Goal: Task Accomplishment & Management: Complete application form

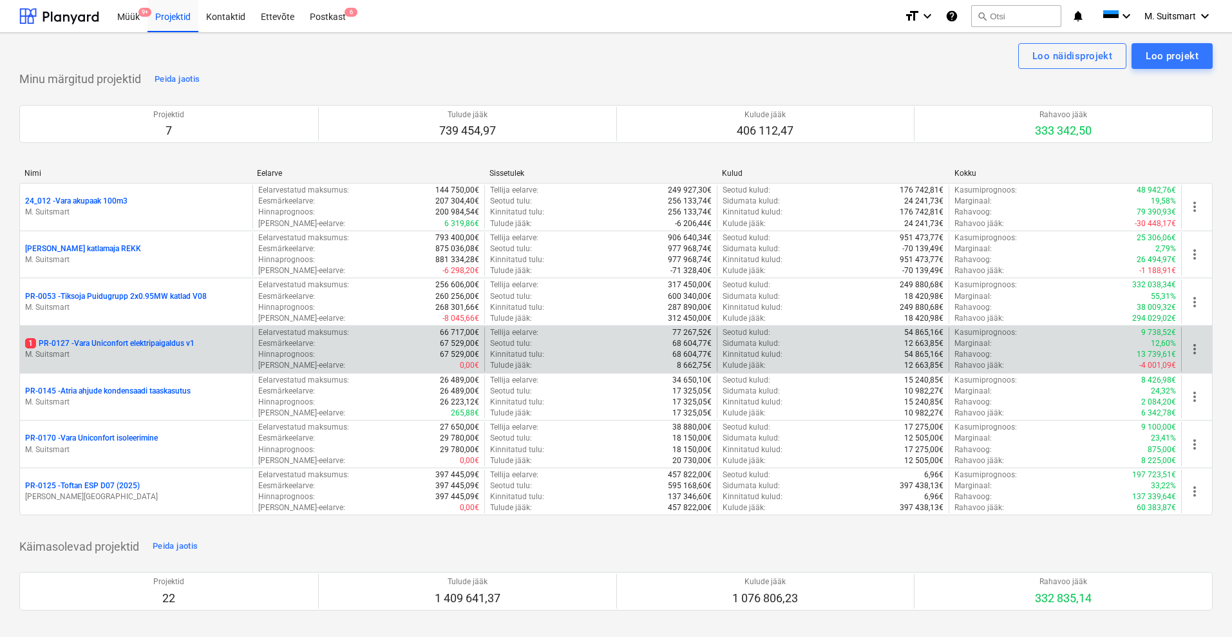
click at [120, 342] on p "1 PR-0127 - Vara Uniconfort elektripaigaldus v1" at bounding box center [109, 343] width 169 height 11
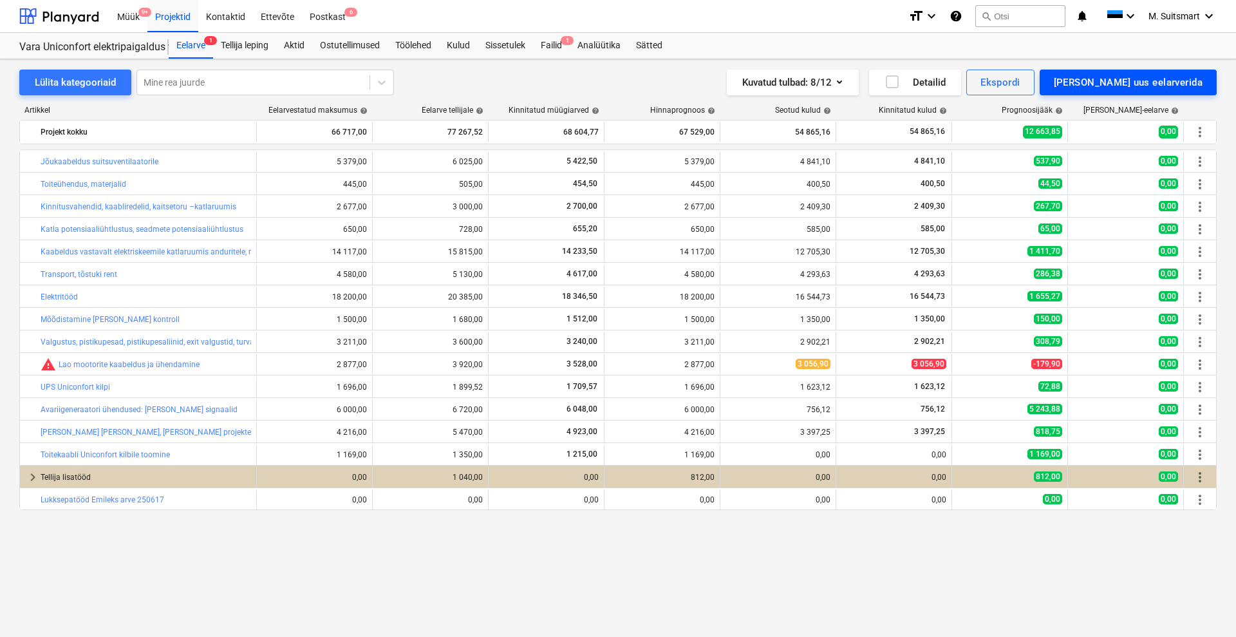
click at [1188, 77] on div "[PERSON_NAME] uus eelarverida" at bounding box center [1128, 82] width 149 height 17
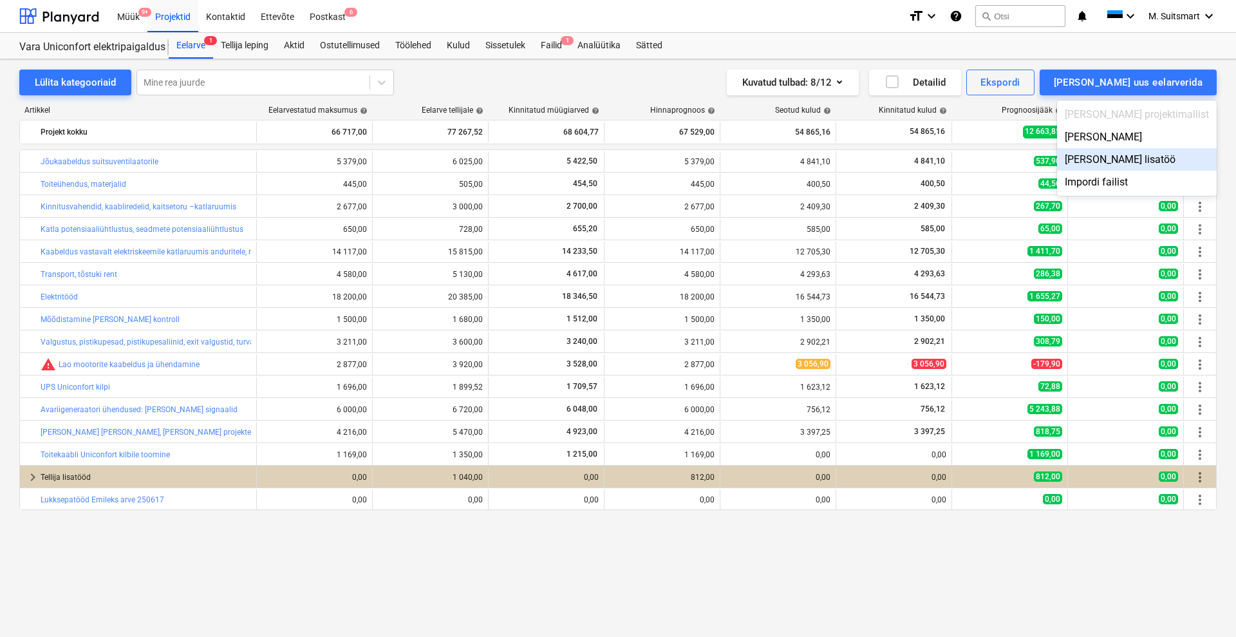
click at [1169, 161] on div "[PERSON_NAME] lisatöö" at bounding box center [1137, 159] width 160 height 23
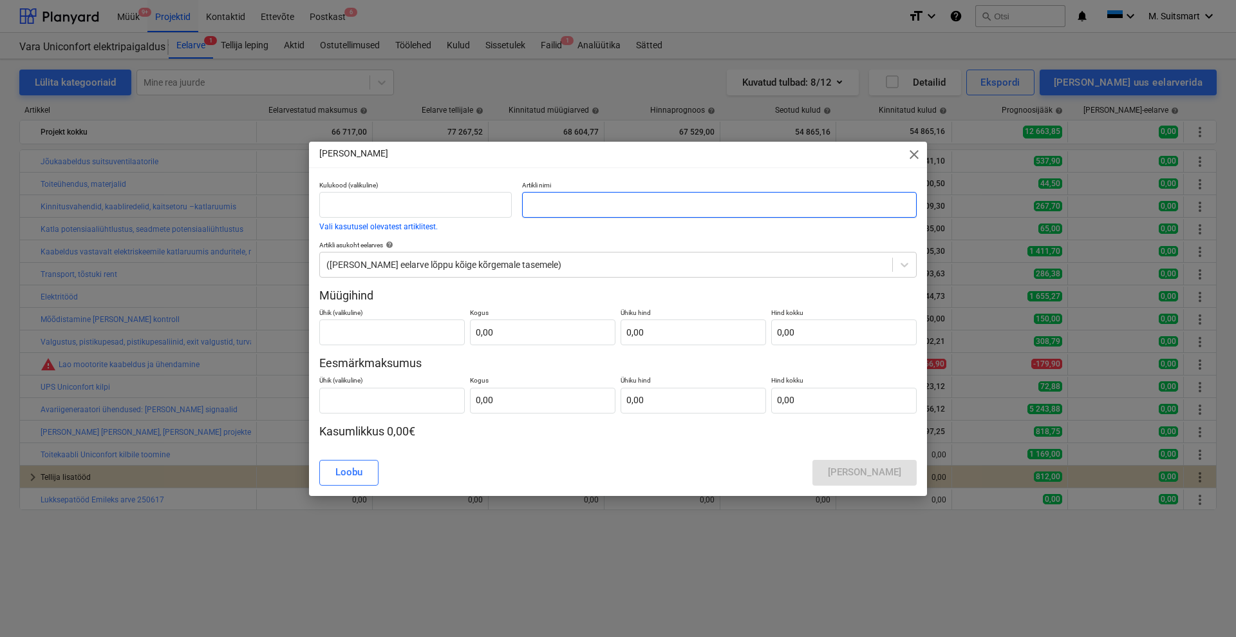
click at [562, 207] on input "text" at bounding box center [719, 205] width 395 height 26
drag, startPoint x: 614, startPoint y: 203, endPoint x: 636, endPoint y: 220, distance: 27.6
click at [546, 205] on input "[PERSON_NAME] andurid" at bounding box center [719, 205] width 395 height 26
type input "[PERSON_NAME] andurid"
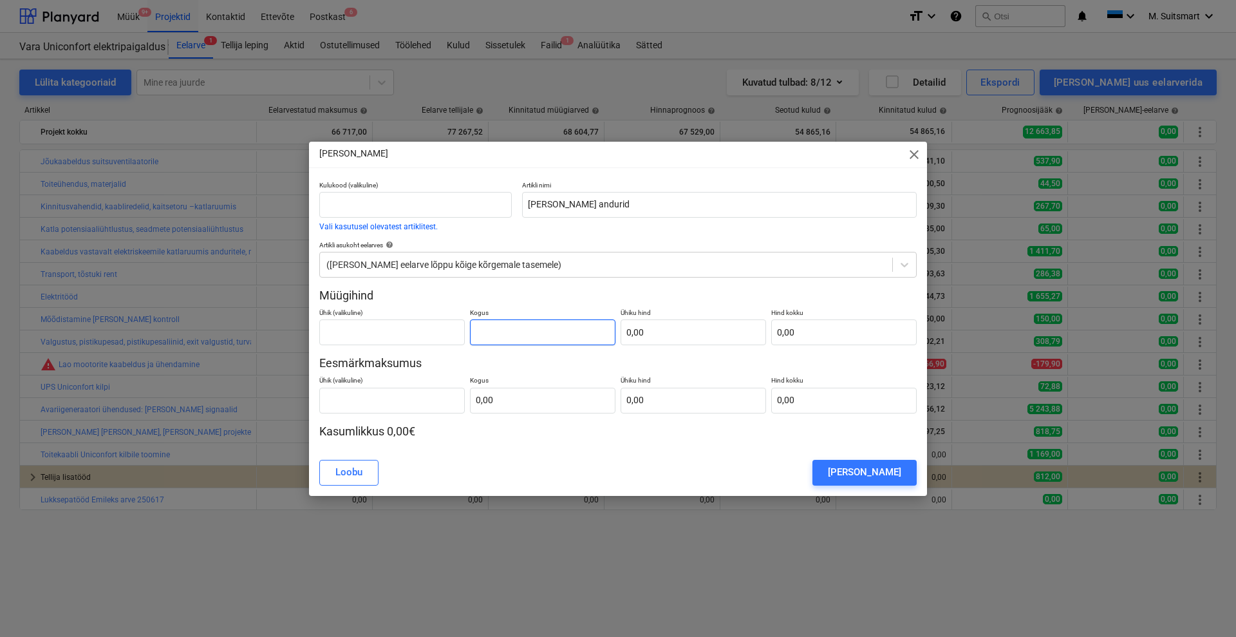
click at [504, 323] on input "text" at bounding box center [543, 332] width 146 height 26
type input "1,00"
click at [511, 393] on input "text" at bounding box center [543, 401] width 146 height 26
type input "1,00"
click at [529, 449] on div "[PERSON_NAME] lisatöö close Kulukood (valikuline) Vali kasutusel olevatest arti…" at bounding box center [618, 319] width 618 height 354
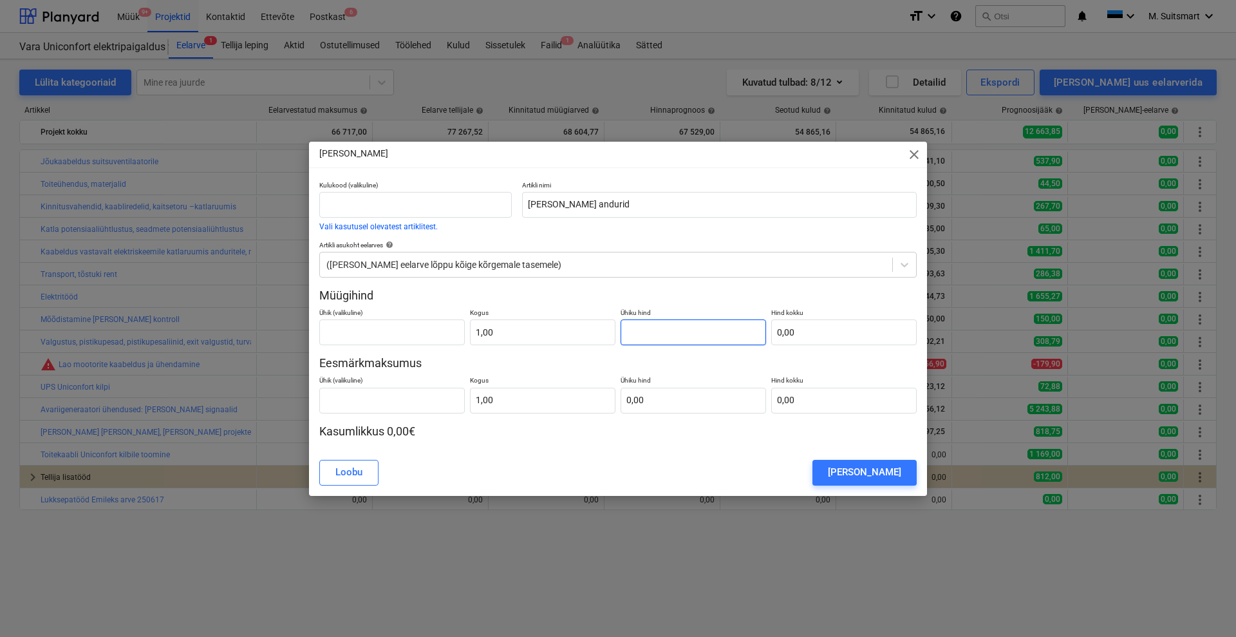
click at [688, 336] on input "text" at bounding box center [694, 332] width 146 height 26
type input "5"
type input "5,00"
type input "50"
type input "50,00"
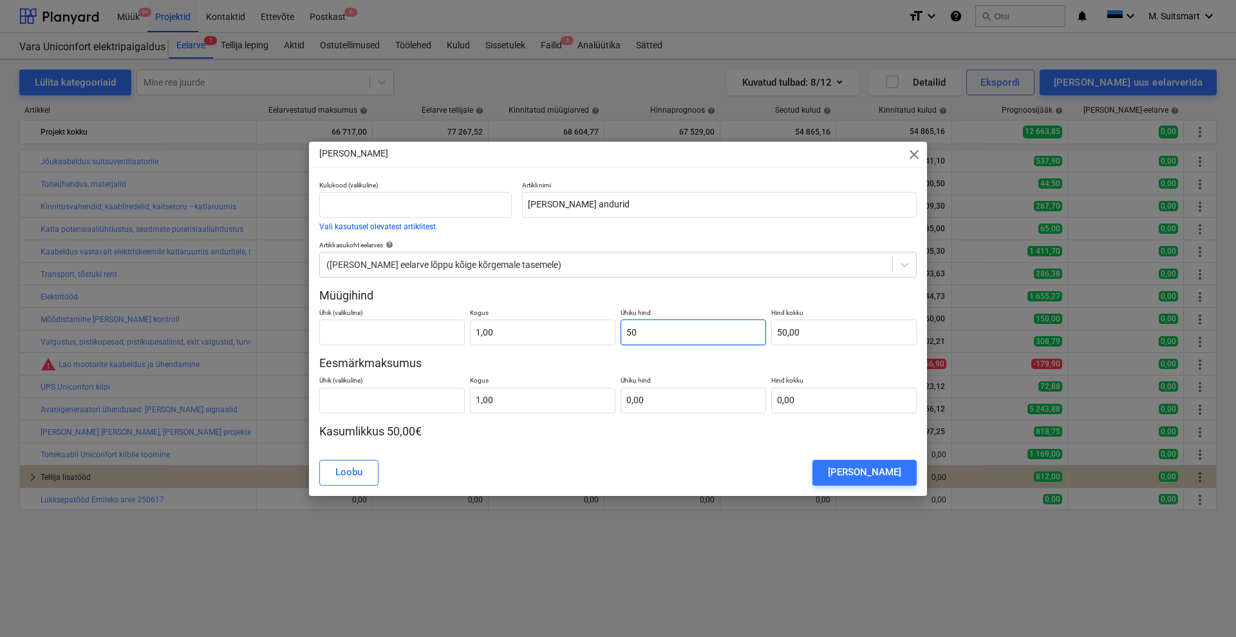
type input "500"
type input "500,00"
click at [701, 411] on input "text" at bounding box center [694, 401] width 146 height 26
type input "3"
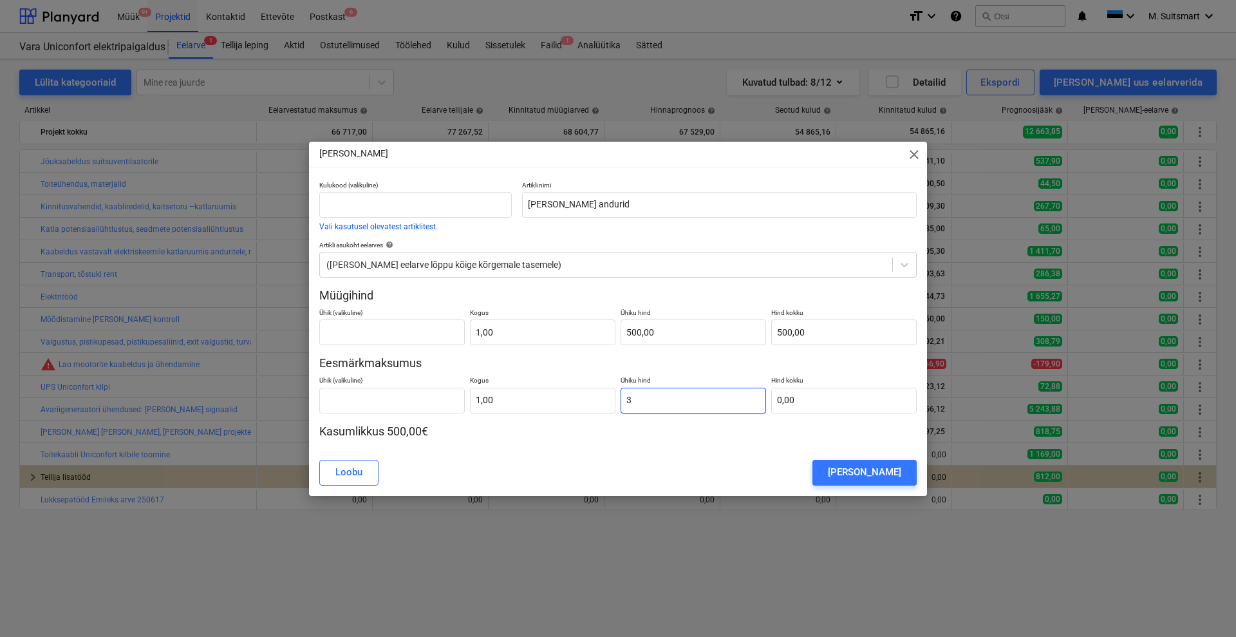
type input "3,00"
type input "30"
type input "30,00"
type input "300"
type input "300,00"
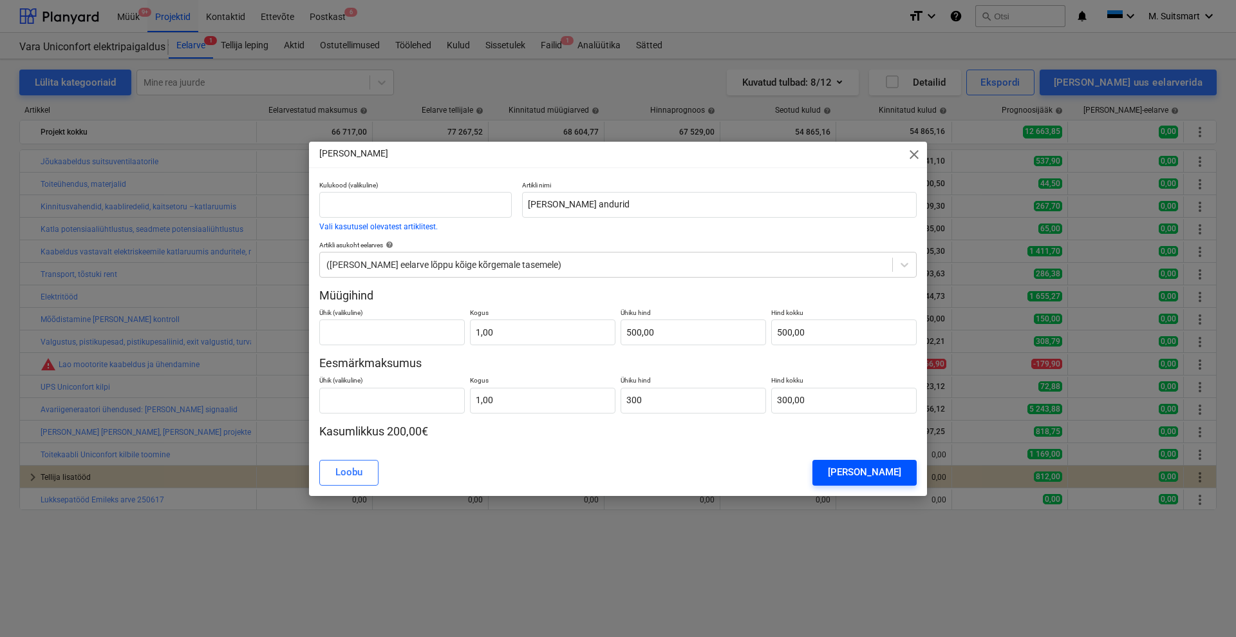
type input "300,00"
click at [874, 470] on div "[PERSON_NAME]" at bounding box center [864, 472] width 73 height 17
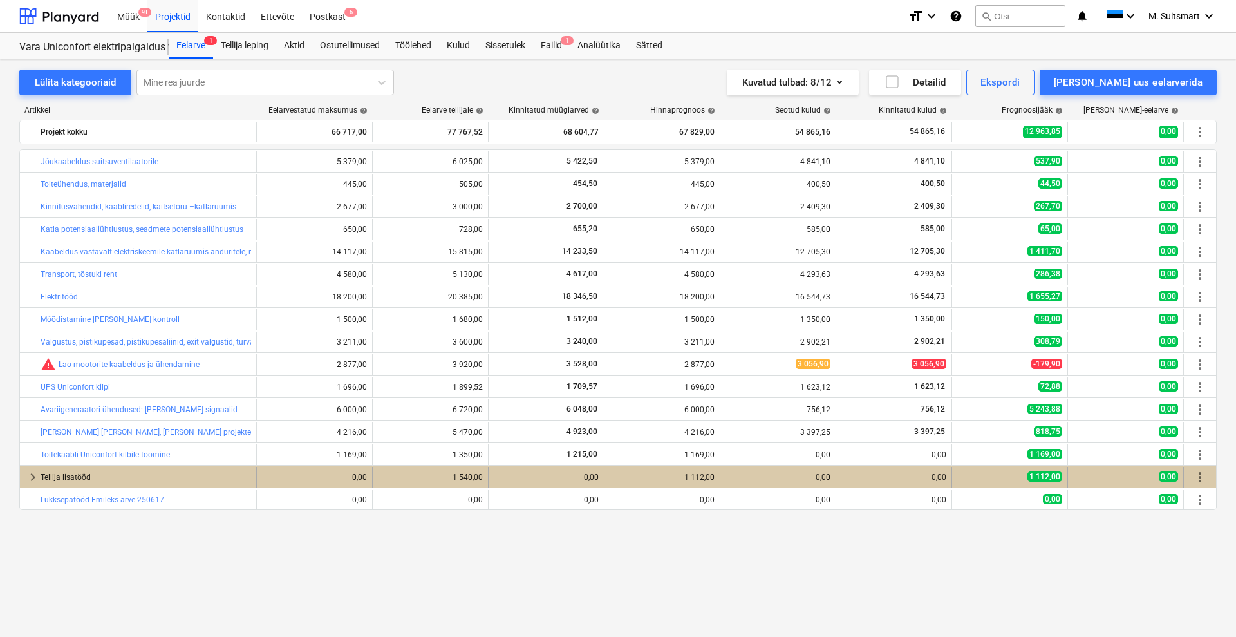
click at [30, 474] on span "keyboard_arrow_right" at bounding box center [32, 476] width 15 height 15
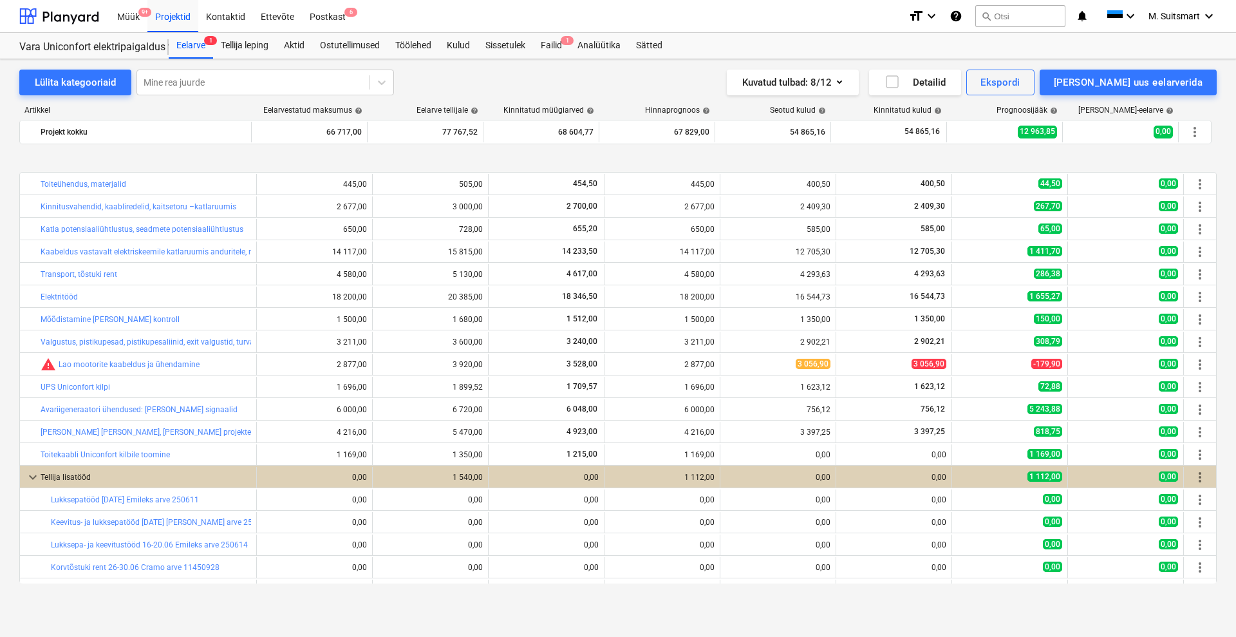
scroll to position [152, 0]
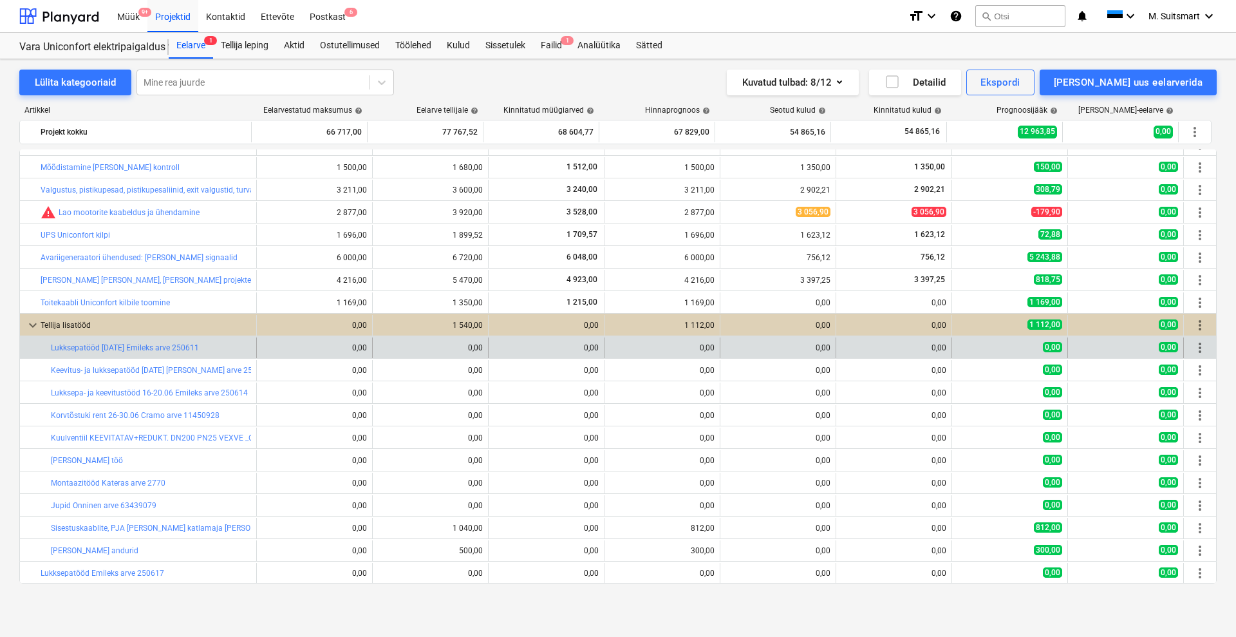
click at [1197, 346] on span "more_vert" at bounding box center [1200, 347] width 15 height 15
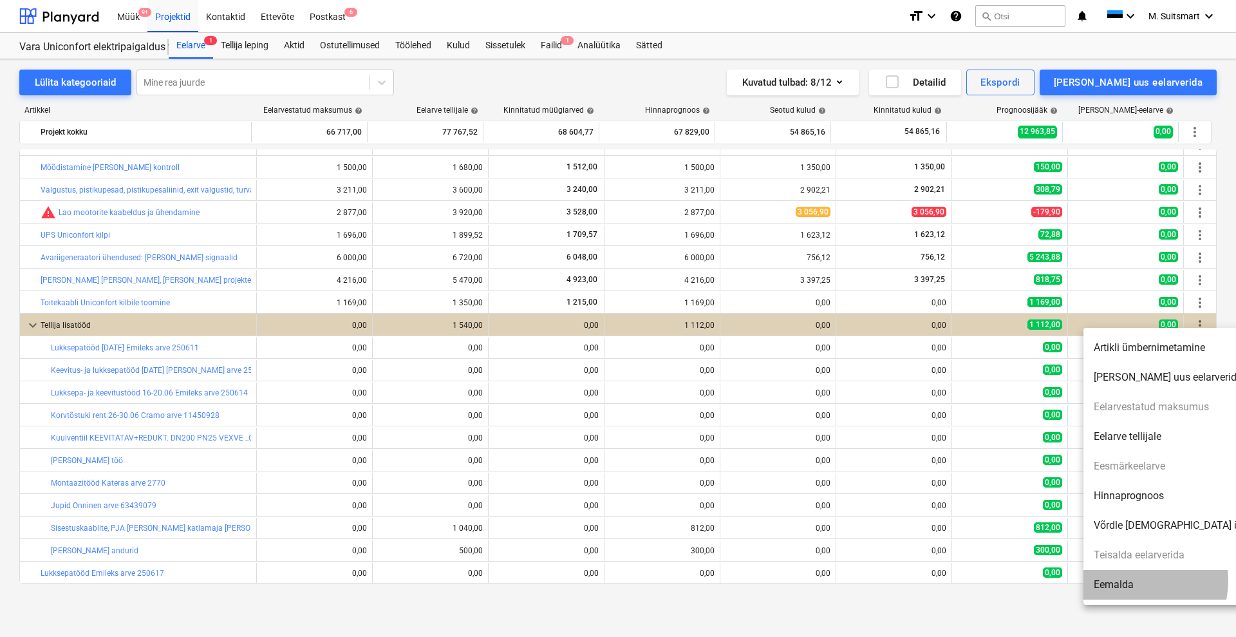
click at [1138, 581] on li "Eemalda" at bounding box center [1195, 585] width 222 height 30
